Goal: Information Seeking & Learning: Learn about a topic

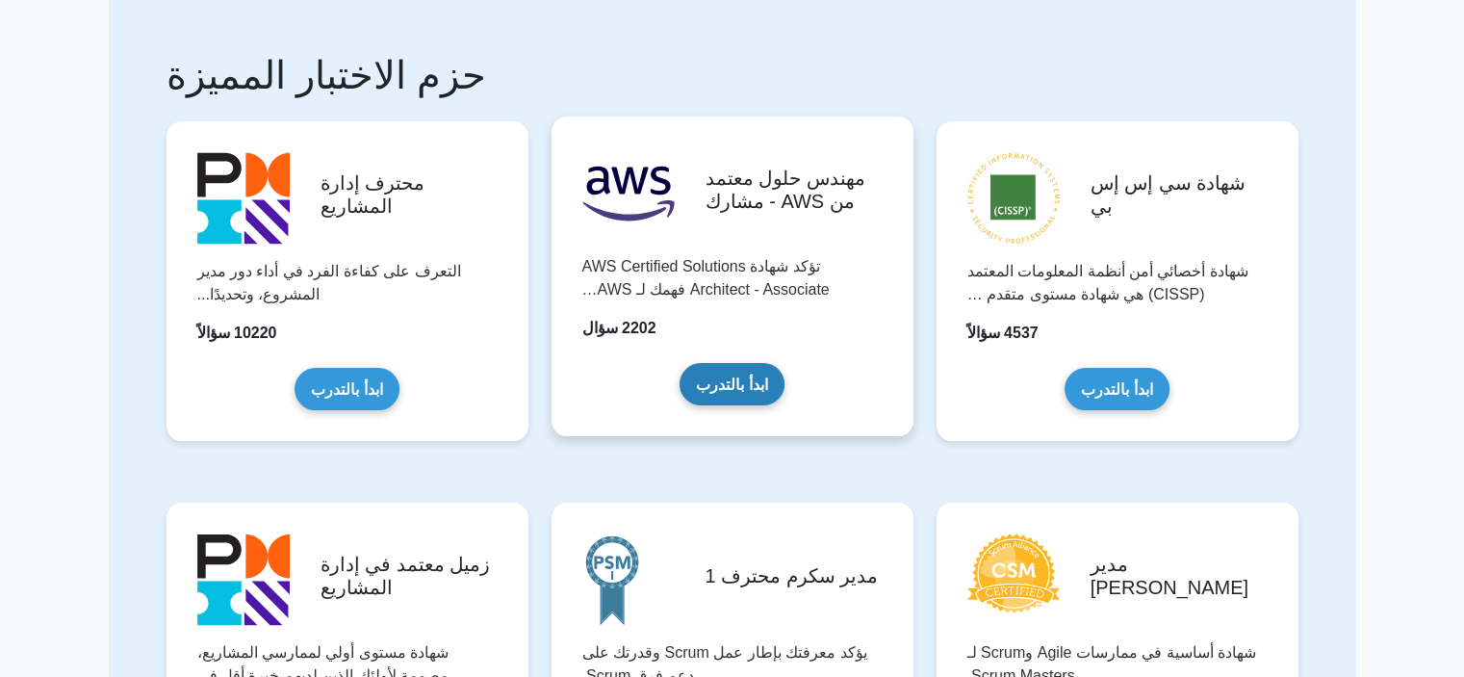
scroll to position [96, 0]
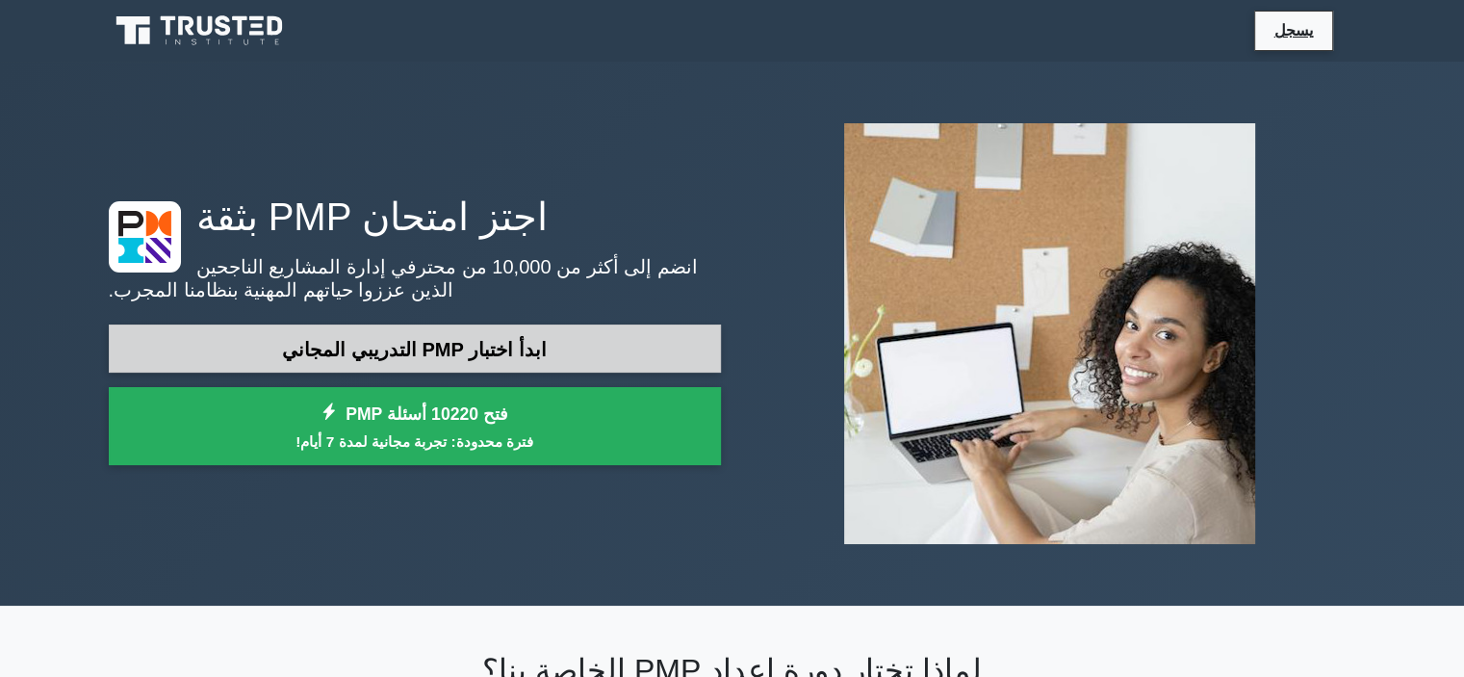
click at [605, 334] on link "ابدأ اختبار PMP التدريبي المجاني" at bounding box center [415, 348] width 612 height 49
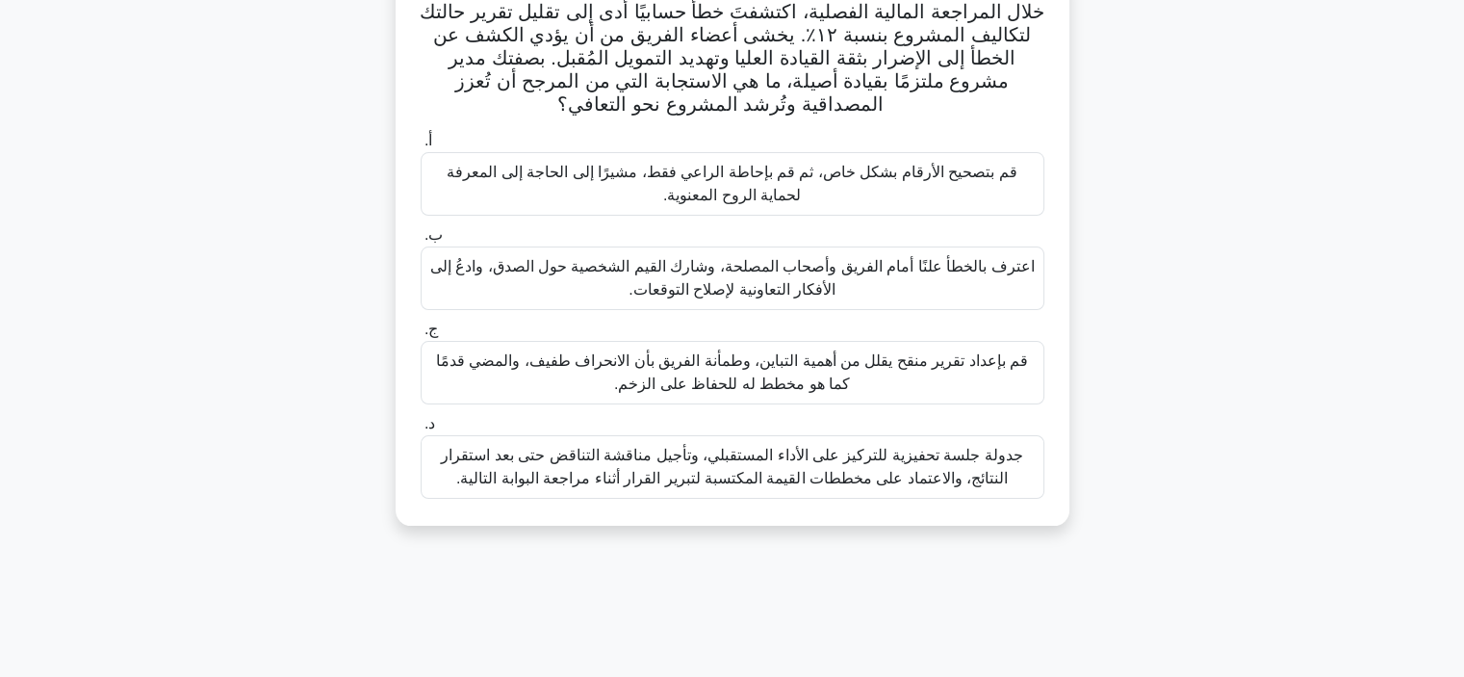
scroll to position [96, 0]
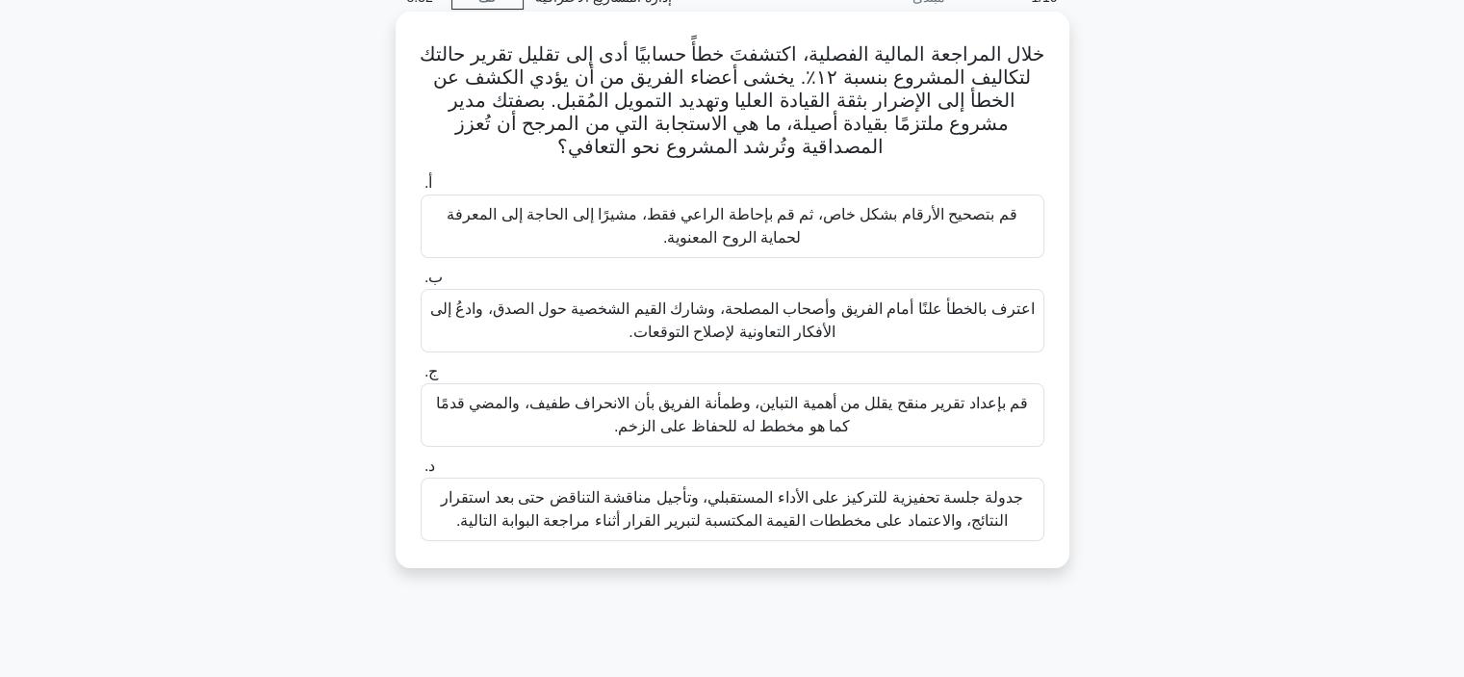
click at [747, 412] on font "قم بإعداد تقرير منقح يقلل من أهمية التباين، وطمأنة الفريق بأن الانحراف طفيف، وا…" at bounding box center [732, 414] width 592 height 39
click at [421, 378] on input "ج. قم بإعداد تقرير منقح يقلل من أهمية التباين، وطمأنة الفريق بأن الانحراف طفيف،…" at bounding box center [421, 372] width 0 height 13
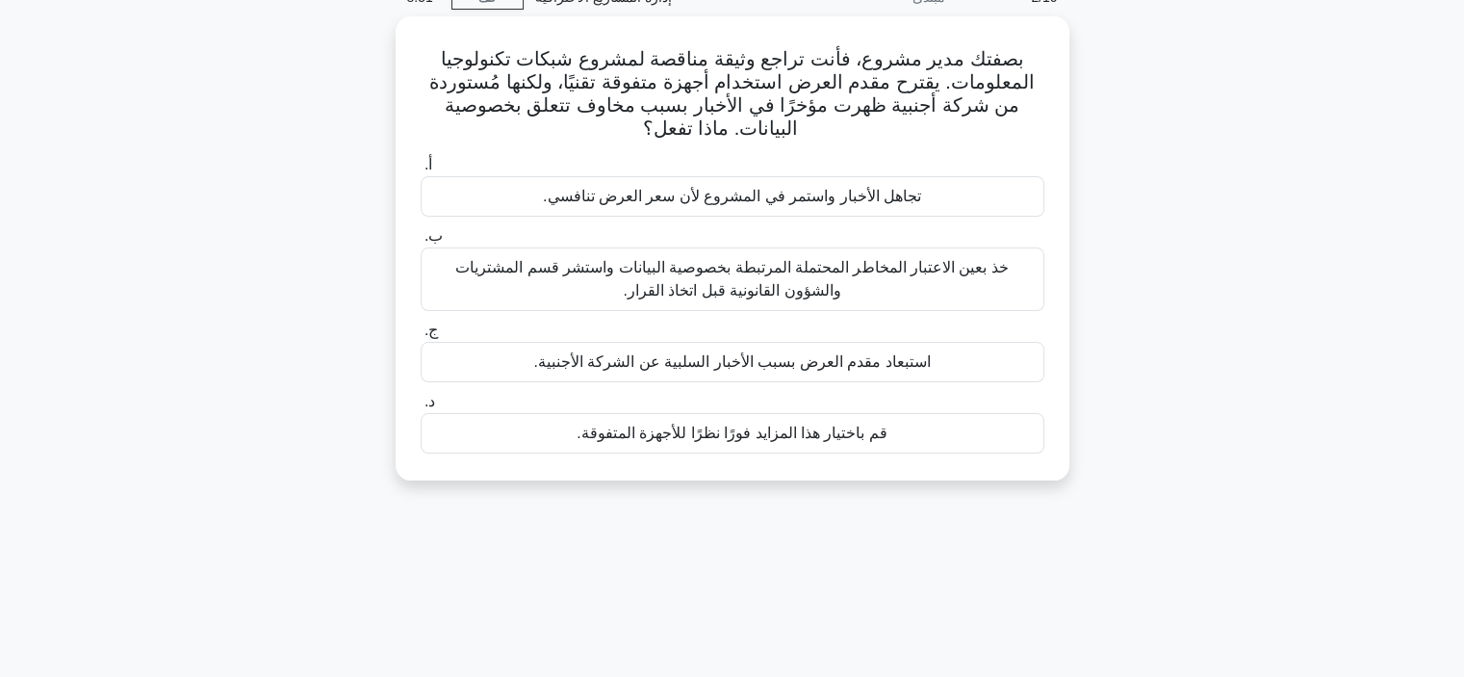
scroll to position [0, 0]
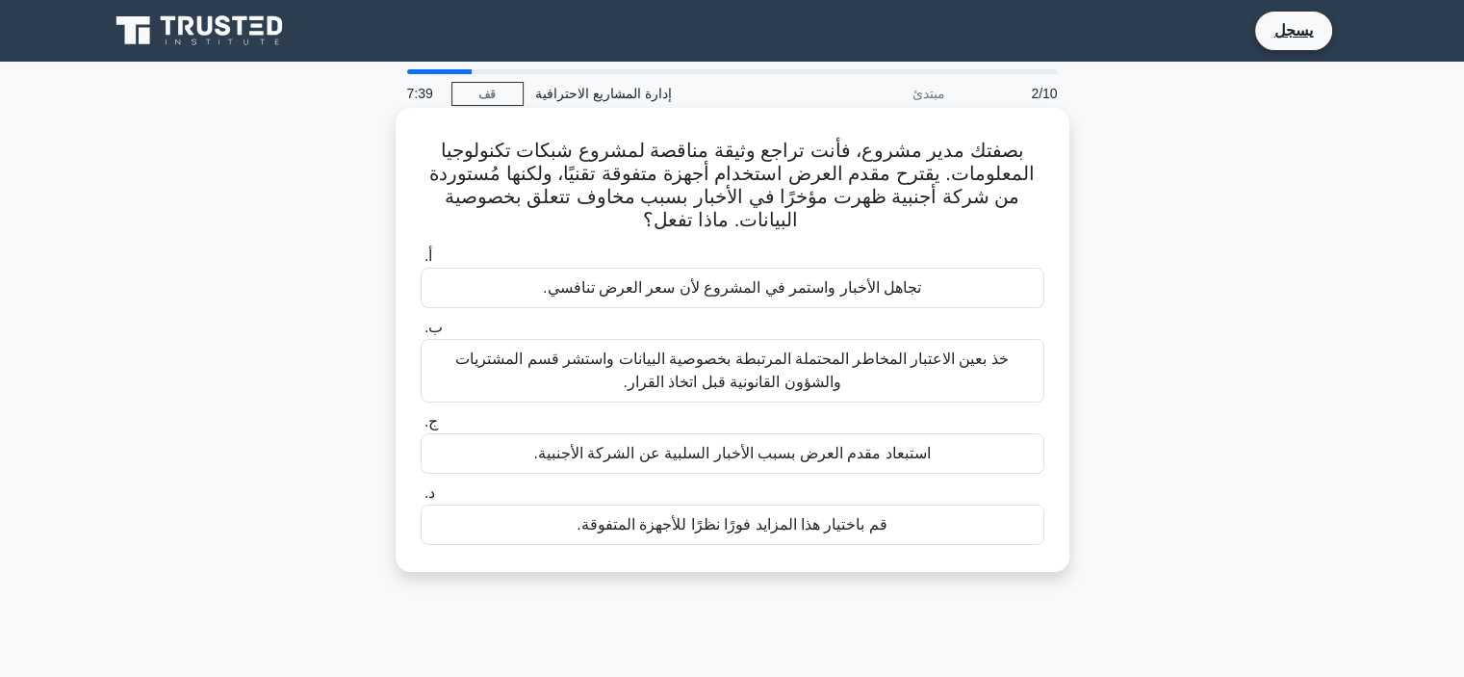
click at [790, 532] on font "قم باختيار هذا المزايد فورًا نظرًا للأجهزة المتفوقة." at bounding box center [732, 524] width 311 height 16
click at [421, 500] on input "د. قم باختيار هذا المزايد فورًا نظرًا للأجهزة المتفوقة." at bounding box center [421, 493] width 0 height 13
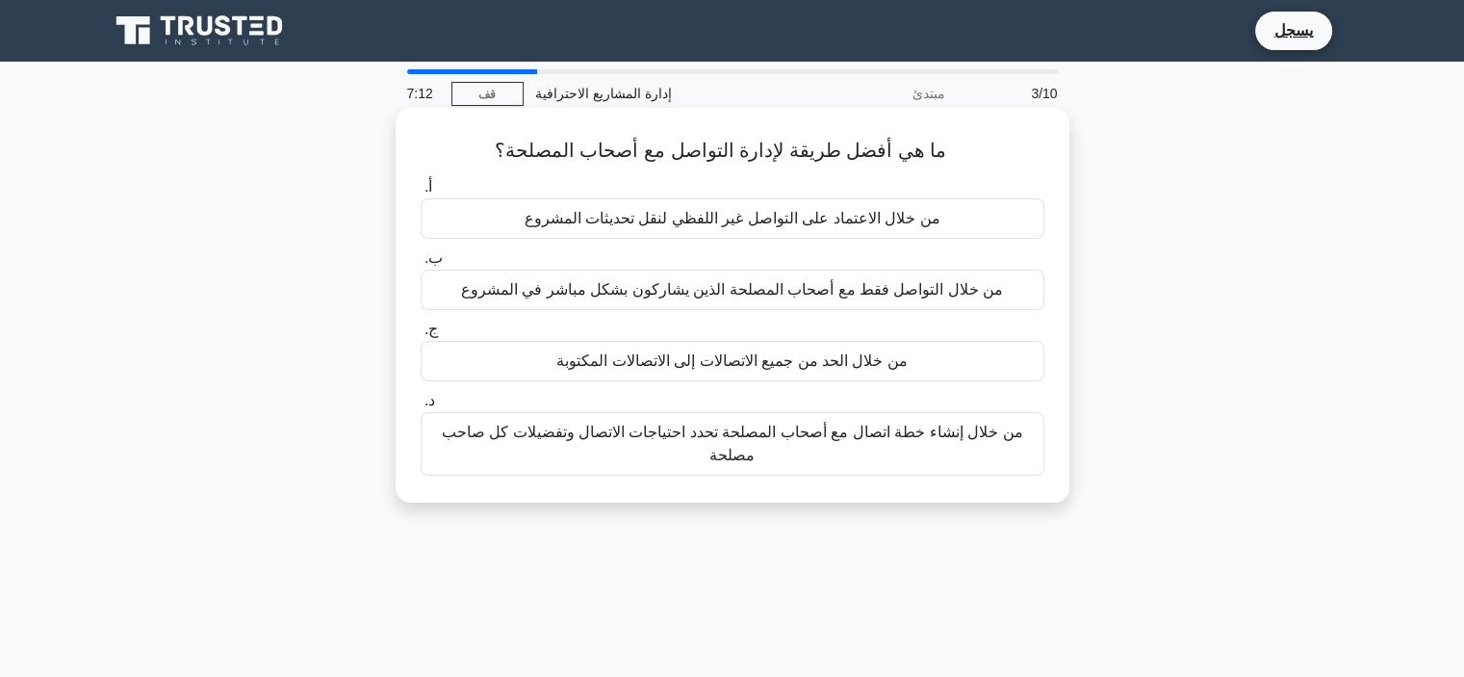
click at [845, 288] on font "من خلال التواصل فقط مع أصحاب المصلحة الذين يشاركون بشكل مباشر في المشروع" at bounding box center [732, 289] width 542 height 16
click at [421, 265] on input "ب. من خلال التواصل فقط مع أصحاب المصلحة الذين يشاركون بشكل مباشر في المشروع" at bounding box center [421, 258] width 0 height 13
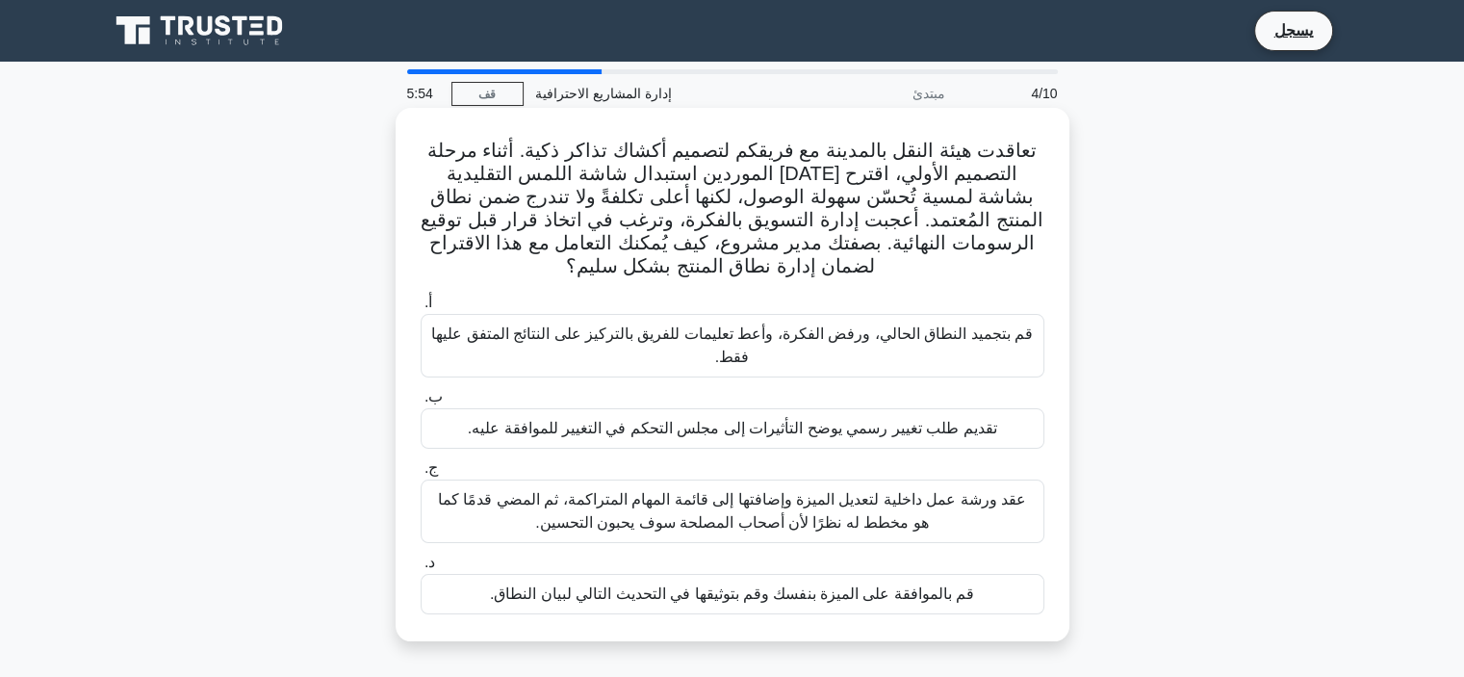
click at [709, 597] on font "قم بالموافقة على الميزة بنفسك وقم بتوثيقها في التحديث التالي لبيان النطاق." at bounding box center [732, 593] width 484 height 16
click at [421, 569] on input "د. قم بالموافقة على الميزة بنفسك وقم بتوثيقها في التحديث التالي لبيان النطاق." at bounding box center [421, 562] width 0 height 13
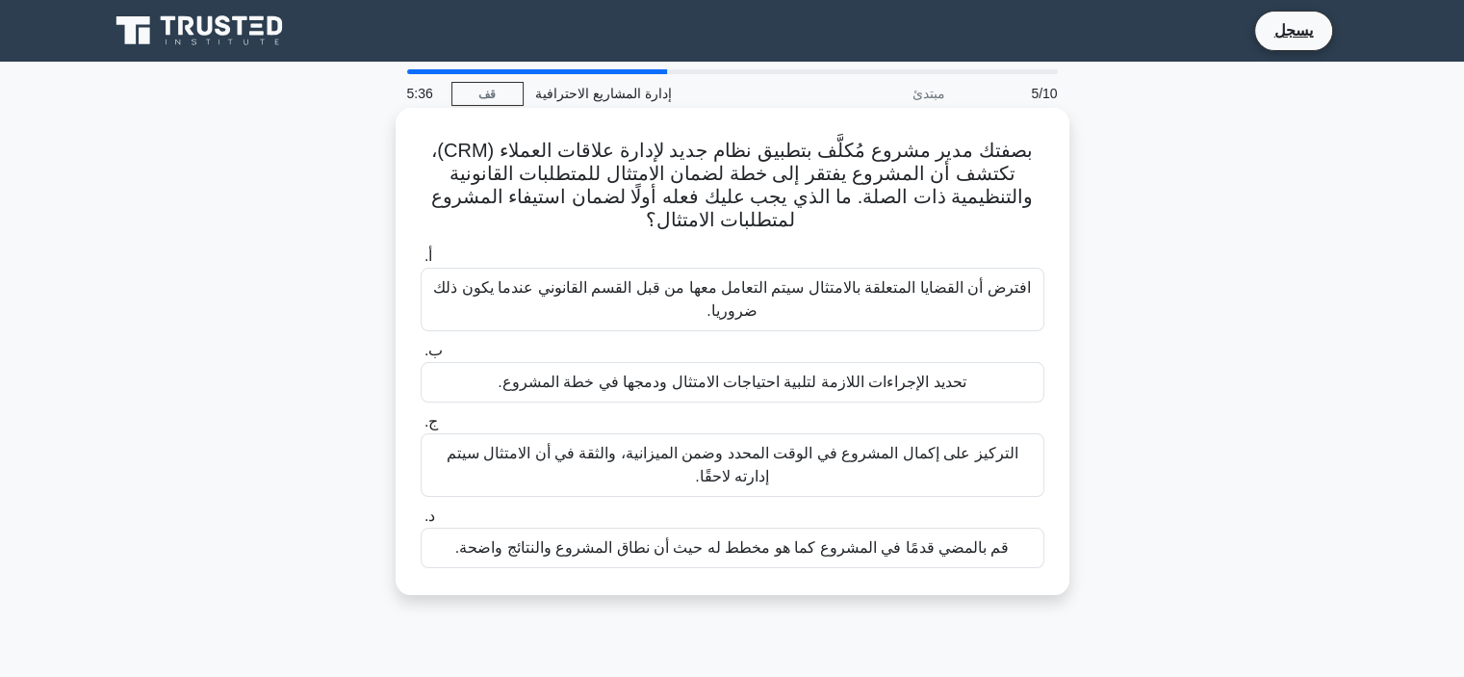
click at [660, 388] on font "تحديد الإجراءات اللازمة لتلبية احتياجات الامتثال ودمجها في خطة المشروع." at bounding box center [732, 382] width 468 height 16
click at [421, 357] on input "ب. تحديد الإجراءات اللازمة لتلبية احتياجات الامتثال ودمجها في خطة المشروع." at bounding box center [421, 351] width 0 height 13
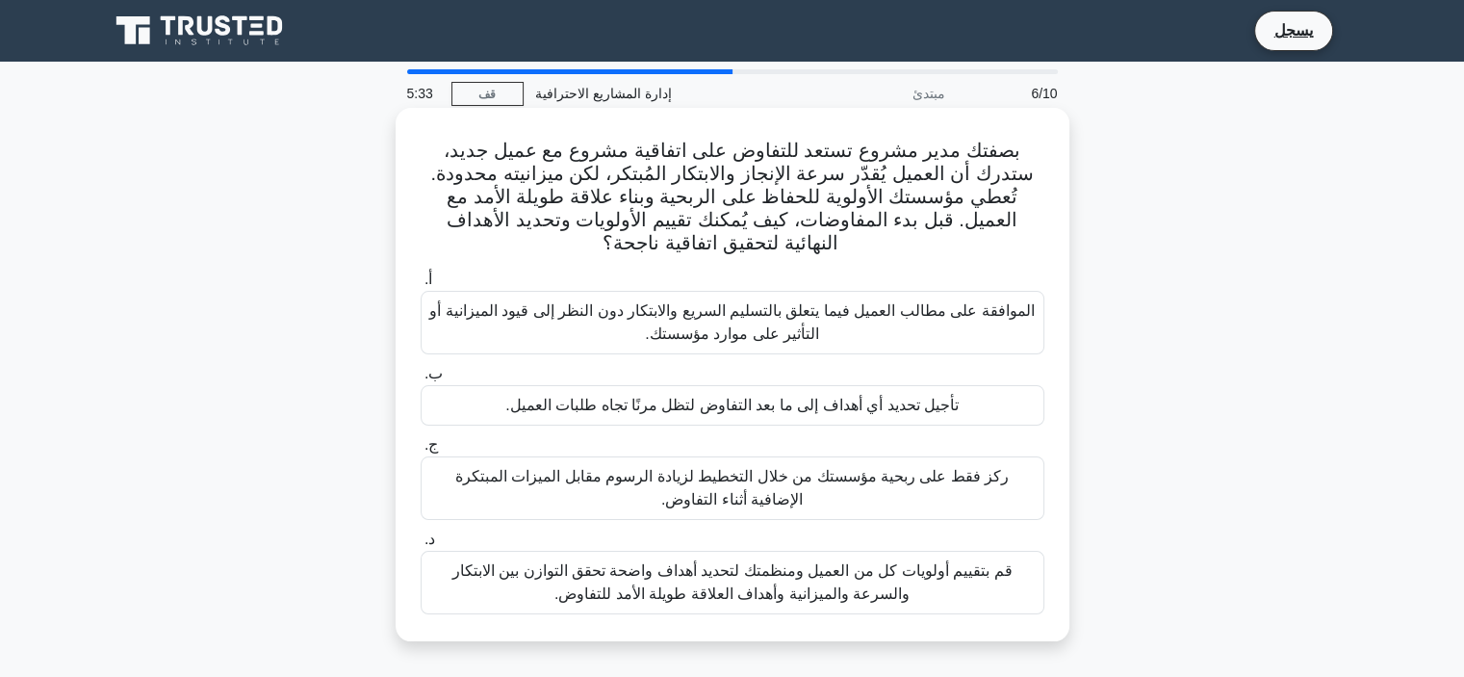
click at [685, 490] on font "ركز فقط على ربحية مؤسستك من خلال التخطيط لزيادة الرسوم مقابل الميزات المبتكرة ا…" at bounding box center [732, 488] width 607 height 46
click at [421, 452] on input "ج. ركز فقط على ربحية مؤسستك من خلال التخطيط لزيادة الرسوم مقابل الميزات المبتكر…" at bounding box center [421, 445] width 0 height 13
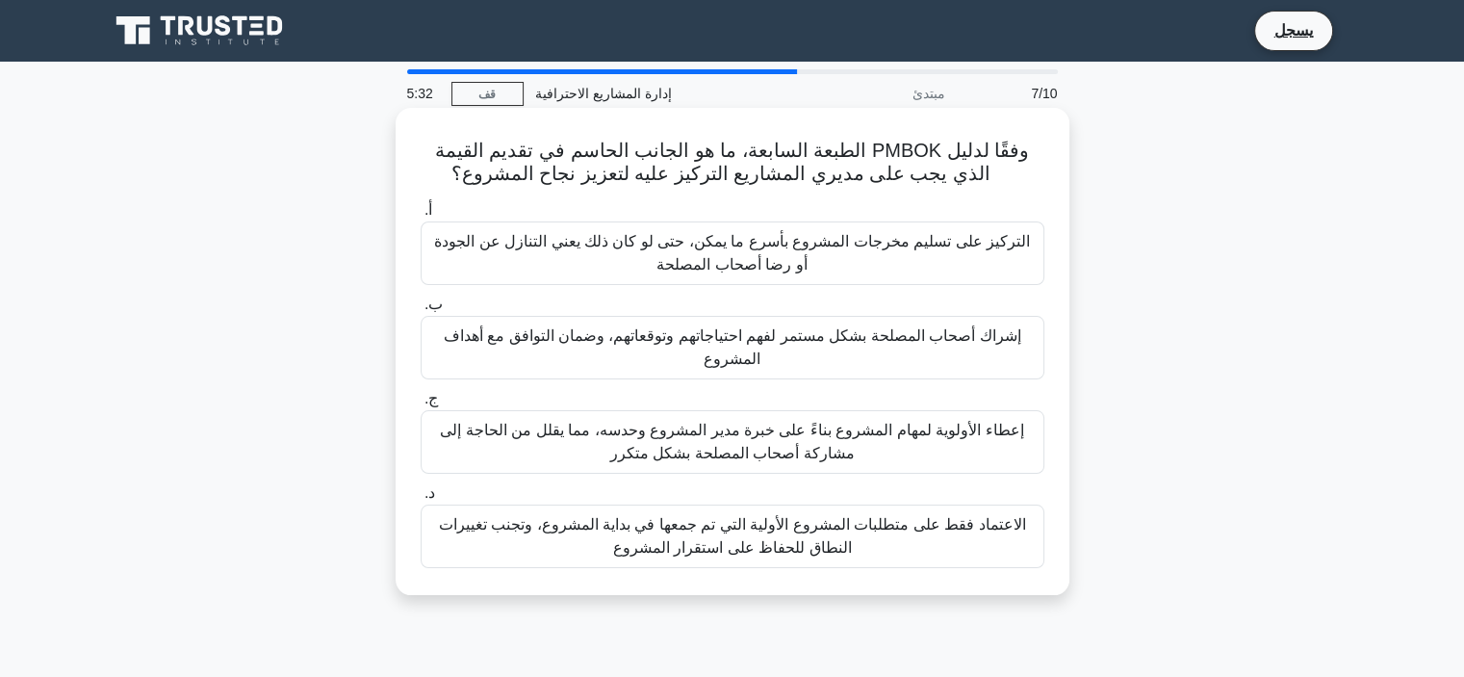
click at [705, 548] on font "الاعتماد فقط على متطلبات المشروع الأولية التي تم جمعها في بداية المشروع، وتجنب …" at bounding box center [732, 535] width 587 height 39
click at [421, 500] on input "د. الاعتماد فقط على متطلبات المشروع الأولية التي تم جمعها في بداية المشروع، وتج…" at bounding box center [421, 493] width 0 height 13
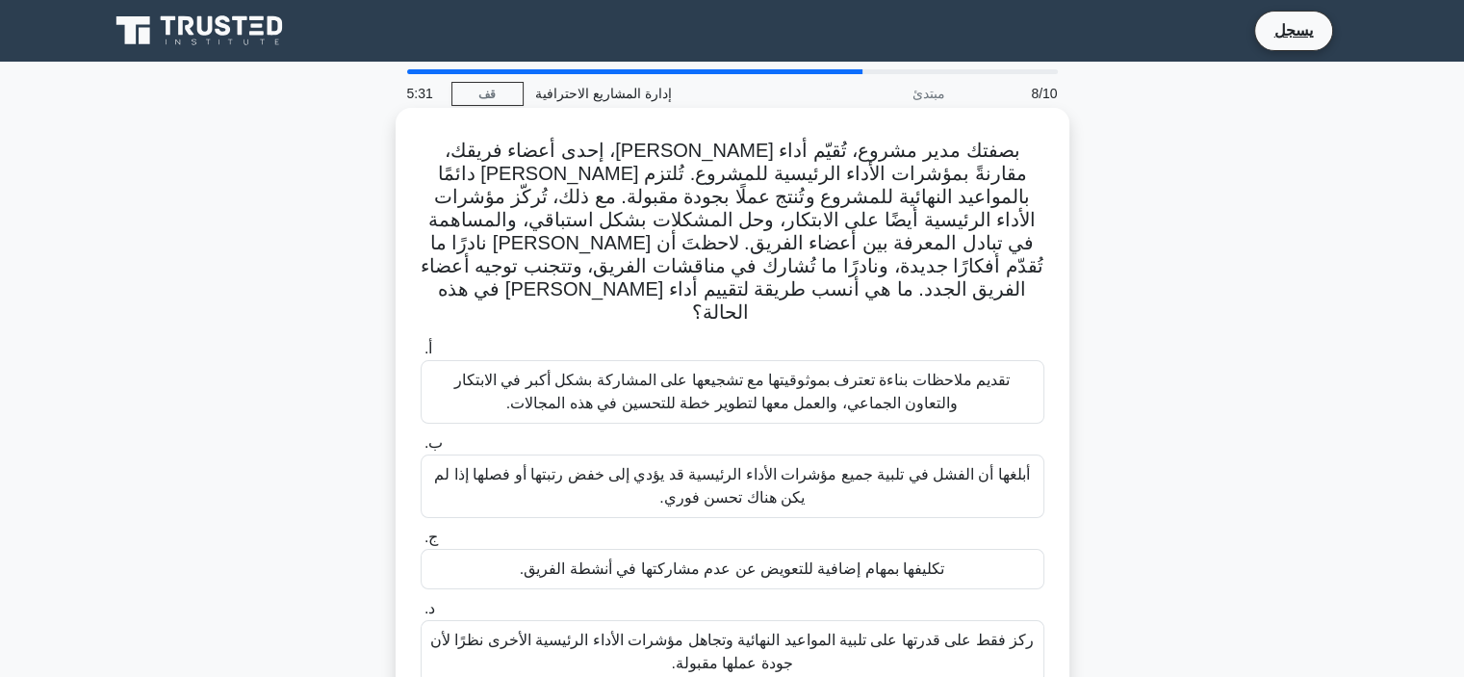
click at [728, 463] on font "أبلغها أن الفشل في تلبية جميع مؤشرات الأداء الرئيسية قد يؤدي إلى خفض رتبتها أو …" at bounding box center [732, 486] width 607 height 46
click at [421, 440] on input "ب. أبلغها أن الفشل في تلبية جميع مؤشرات الأداء الرئيسية قد يؤدي إلى خفض رتبتها …" at bounding box center [421, 443] width 0 height 13
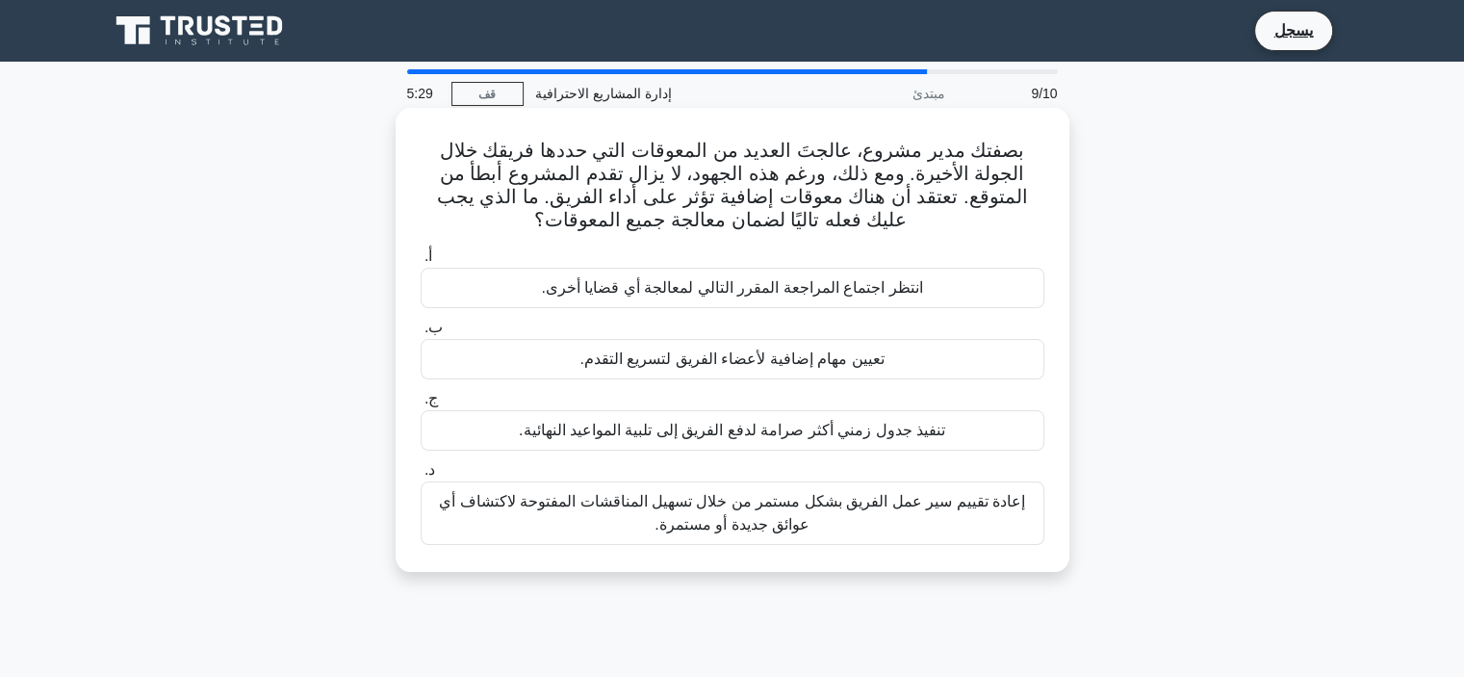
click at [718, 522] on font "إعادة تقييم سير عمل الفريق بشكل مستمر من خلال تسهيل المناقشات المفتوحة لاكتشاف …" at bounding box center [732, 512] width 586 height 39
click at [421, 477] on input "د. إعادة تقييم سير عمل الفريق بشكل مستمر من خلال تسهيل المناقشات المفتوحة لاكتش…" at bounding box center [421, 470] width 0 height 13
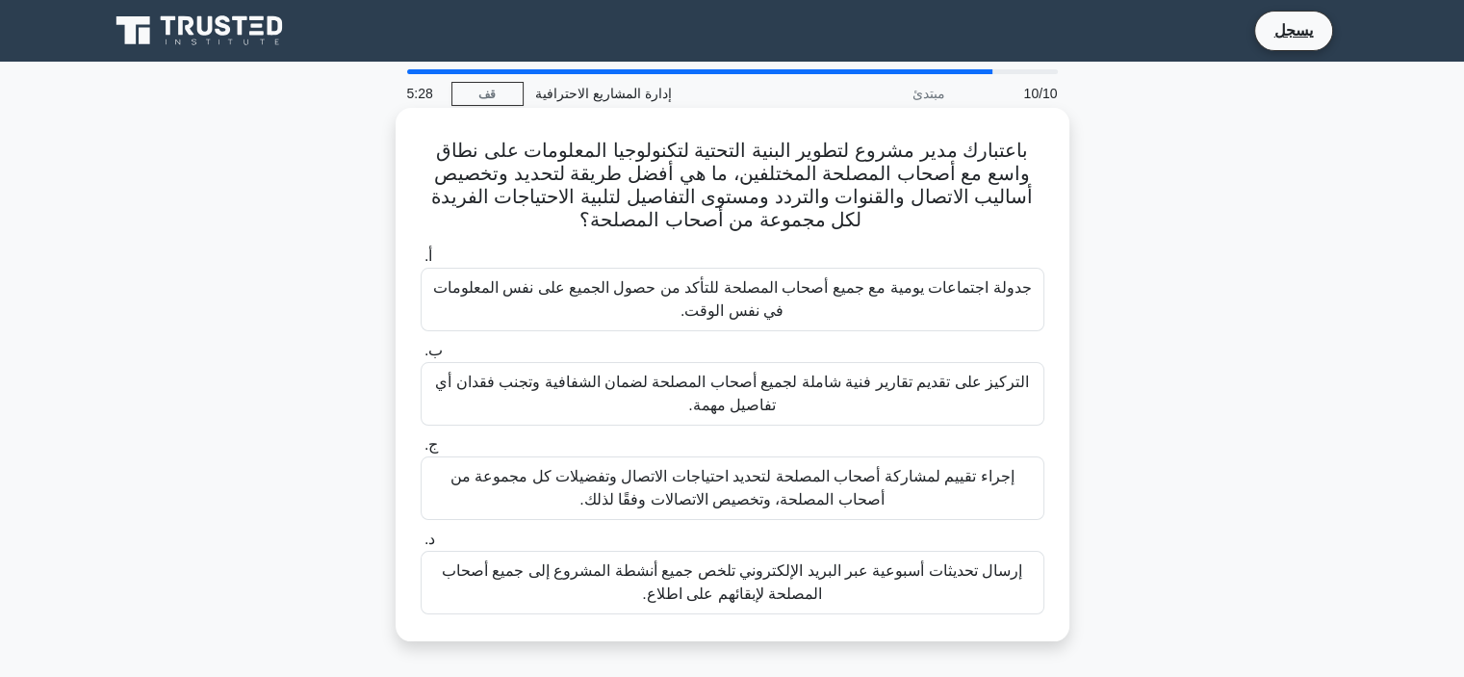
click at [728, 400] on font "التركيز على تقديم تقارير فنية شاملة لجميع أصحاب المصلحة لضمان الشفافية وتجنب فق…" at bounding box center [732, 393] width 594 height 39
click at [421, 357] on input "ب. التركيز على تقديم تقارير فنية شاملة لجميع أصحاب المصلحة لضمان الشفافية وتجنب…" at bounding box center [421, 351] width 0 height 13
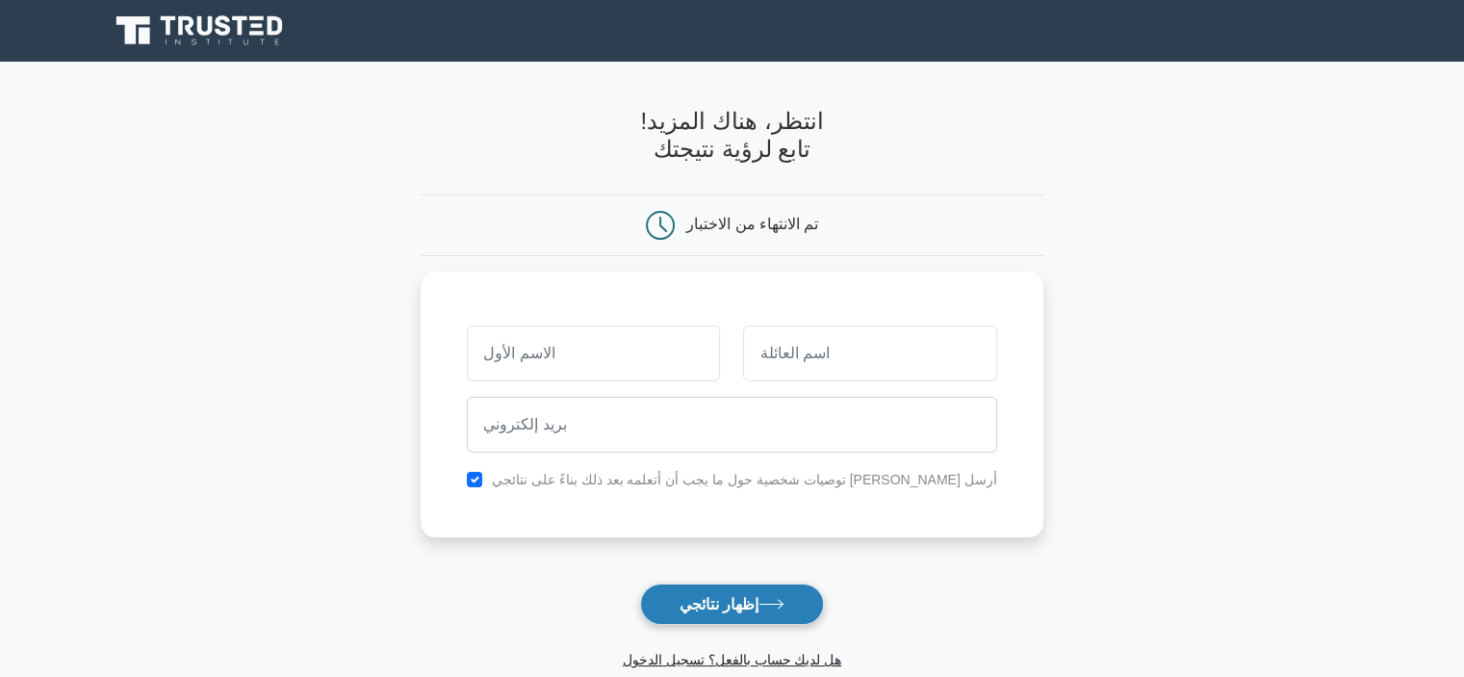
click at [747, 607] on font "إظهار نتائجي" at bounding box center [719, 604] width 79 height 16
click at [743, 608] on font "إظهار نتائجي" at bounding box center [719, 604] width 79 height 16
